Goal: Task Accomplishment & Management: Manage account settings

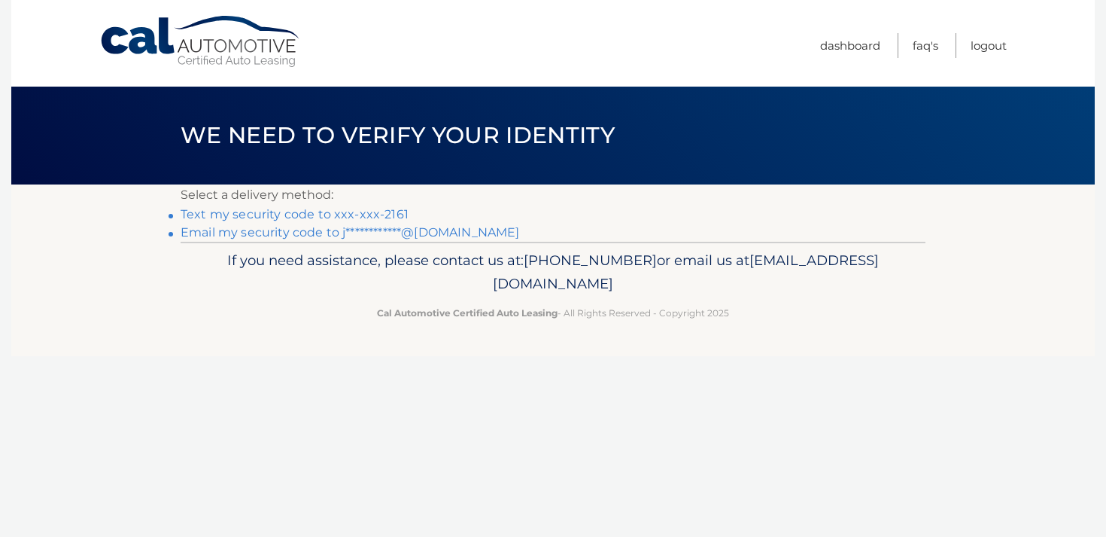
click at [363, 211] on link "Text my security code to xxx-xxx-2161" at bounding box center [295, 214] width 228 height 14
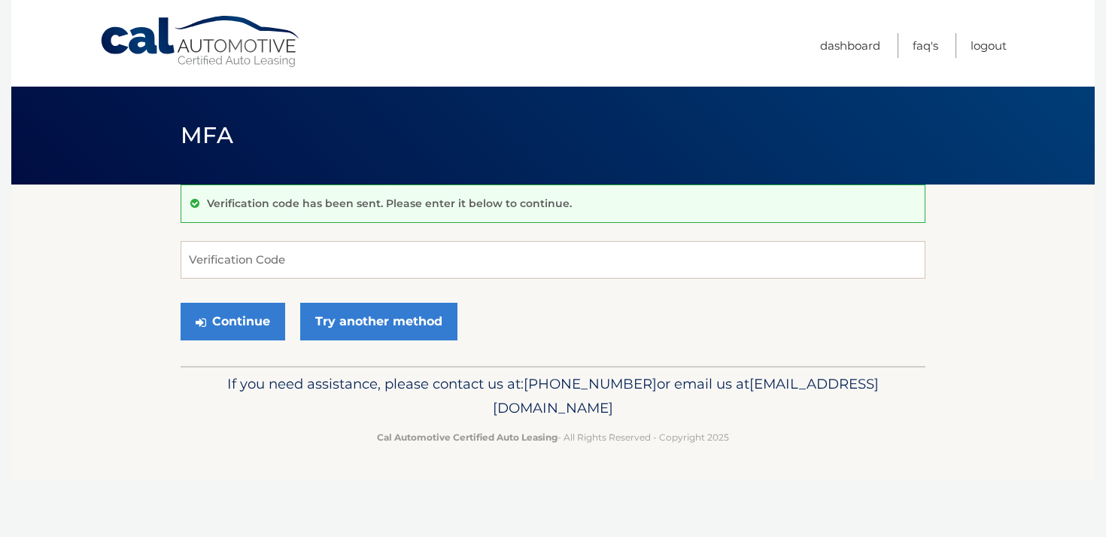
click at [363, 211] on div "Verification code has been sent. Please enter it below to continue." at bounding box center [553, 203] width 745 height 38
click at [418, 277] on input "Verification Code" at bounding box center [553, 260] width 745 height 38
type input "885694"
click at [181, 303] on button "Continue" at bounding box center [233, 322] width 105 height 38
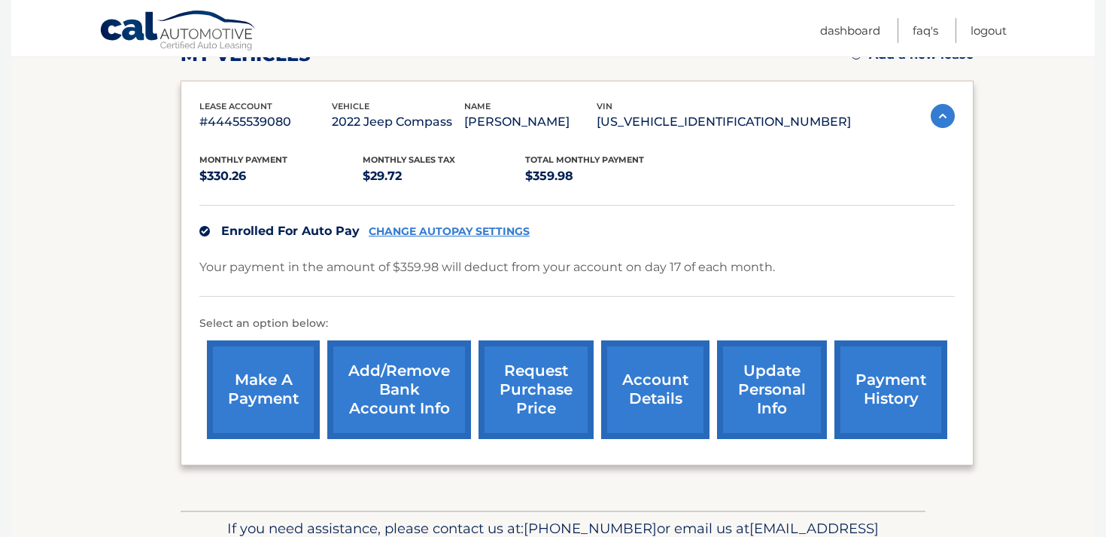
scroll to position [240, 0]
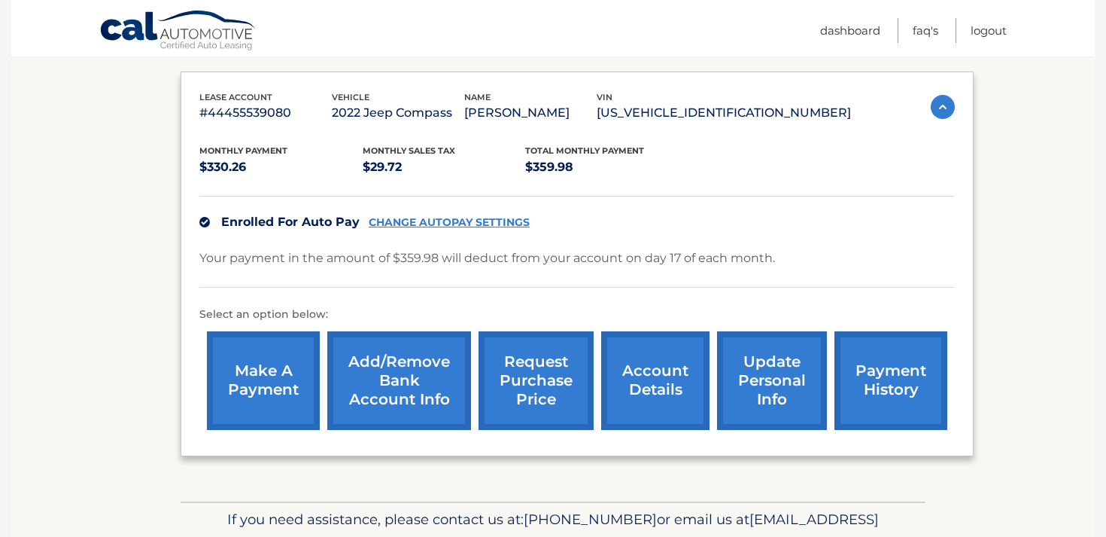
click at [419, 386] on link "Add/Remove bank account info" at bounding box center [399, 380] width 144 height 99
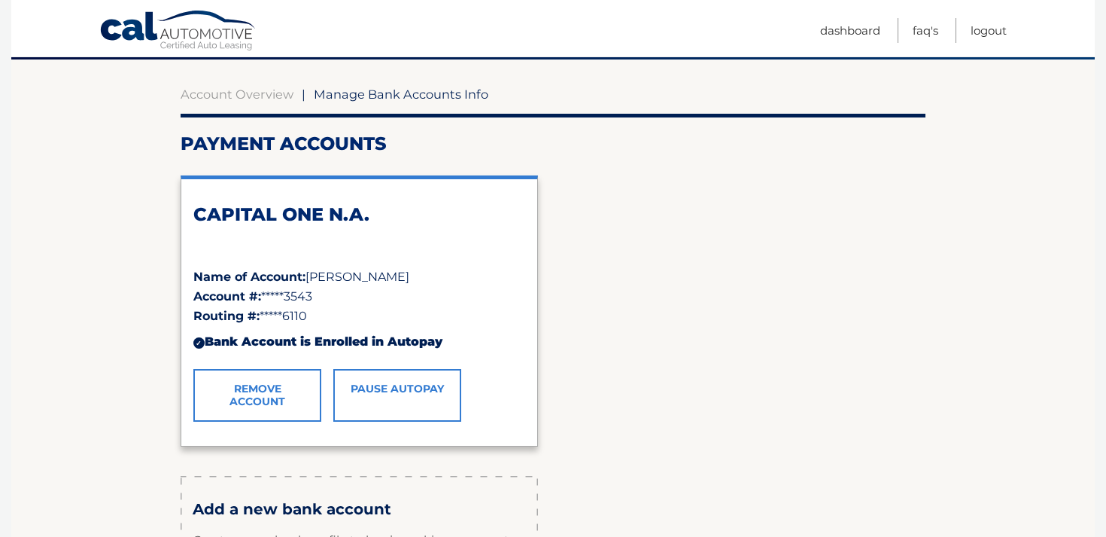
scroll to position [124, 0]
